Goal: Transaction & Acquisition: Purchase product/service

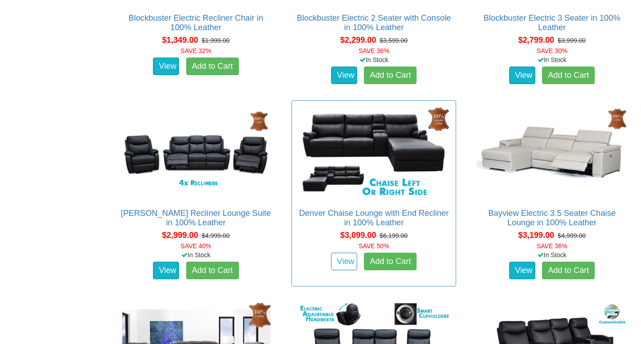
scroll to position [659, 0]
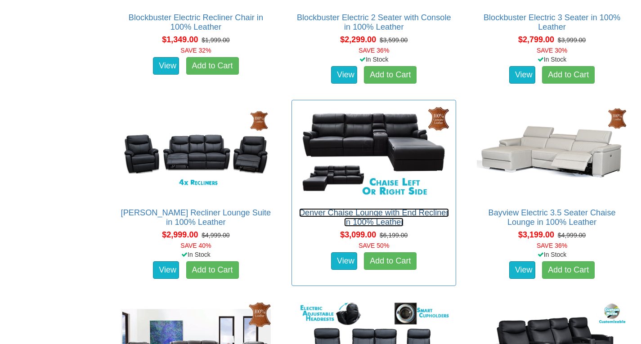
click at [412, 208] on link "Denver Chaise Lounge with End Recliner in 100% Leather" at bounding box center [374, 217] width 150 height 18
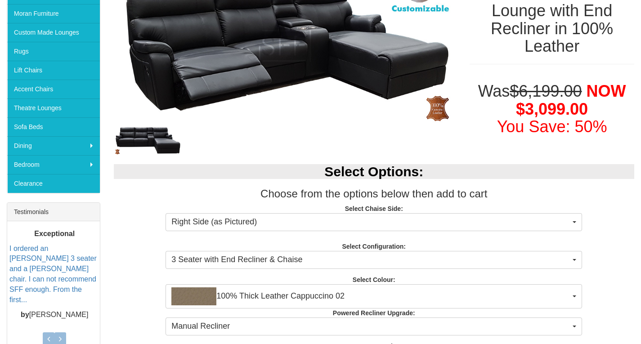
scroll to position [180, 0]
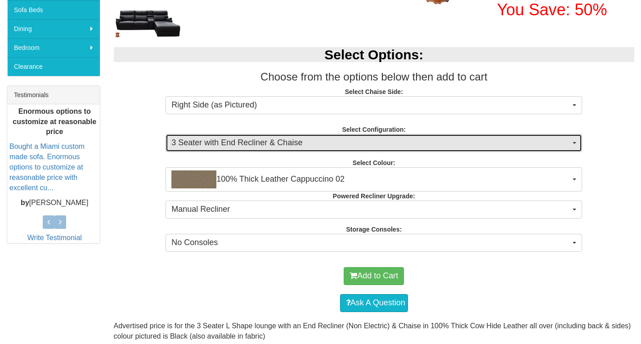
click at [409, 149] on button "3 Seater with End Recliner & Chaise" at bounding box center [374, 143] width 417 height 18
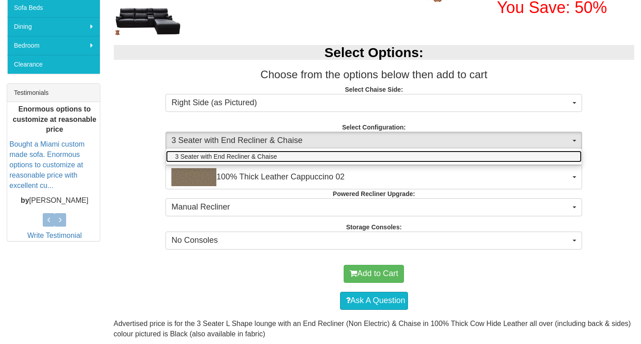
scroll to position [299, 0]
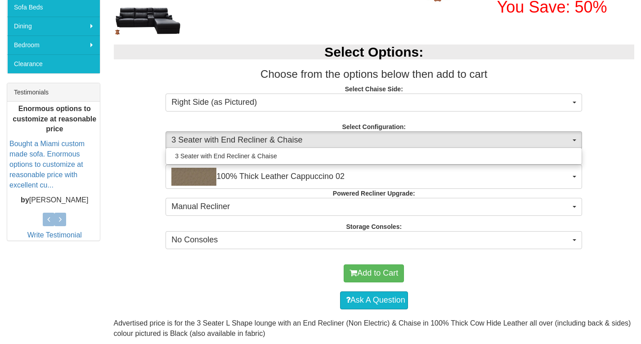
click at [409, 149] on div "3 Seater with End Recliner & Chaise" at bounding box center [374, 156] width 417 height 17
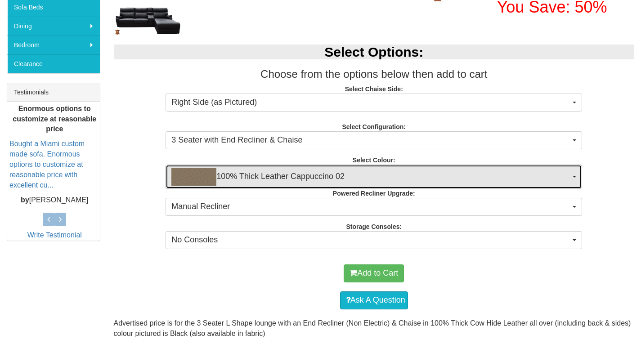
click at [402, 177] on span "100% Thick Leather Cappuccino 02" at bounding box center [370, 177] width 399 height 18
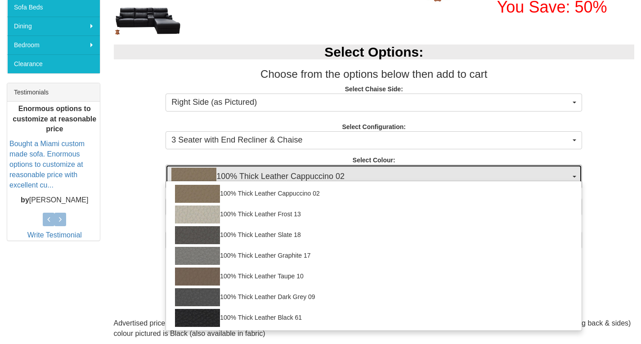
click at [402, 177] on span "100% Thick Leather Cappuccino 02" at bounding box center [370, 177] width 399 height 18
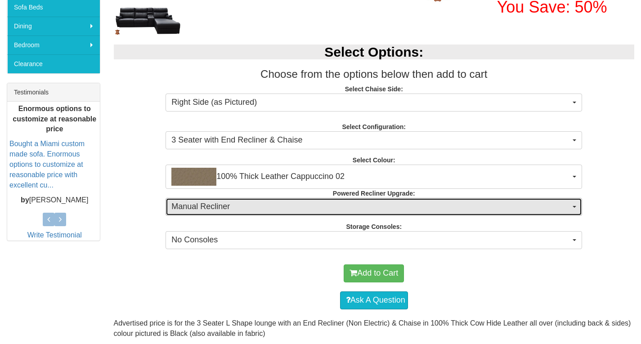
click at [400, 207] on span "Manual Recliner" at bounding box center [370, 207] width 399 height 12
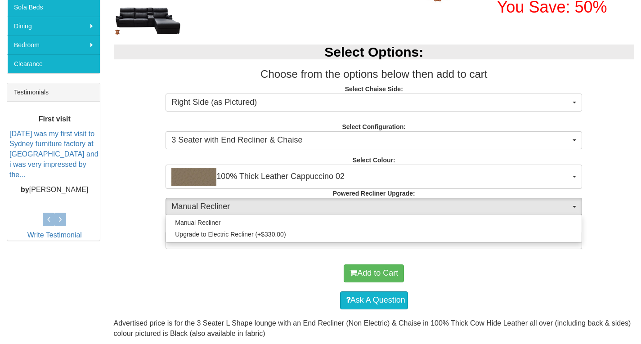
click at [255, 273] on div "Add to Cart" at bounding box center [374, 273] width 512 height 27
